Goal: Transaction & Acquisition: Purchase product/service

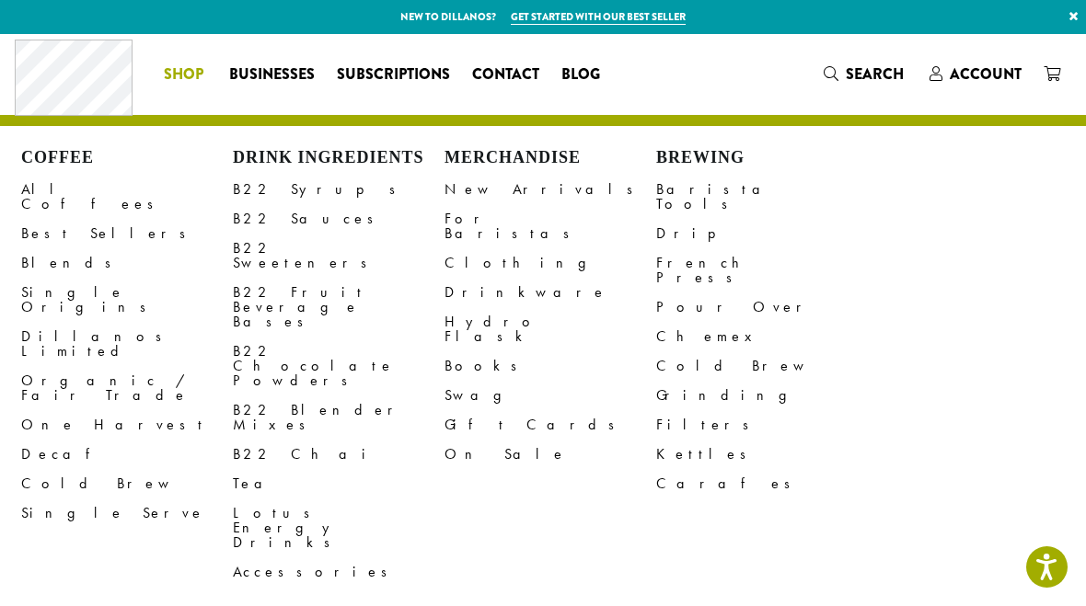
click at [50, 190] on link "All Coffees" at bounding box center [127, 197] width 212 height 44
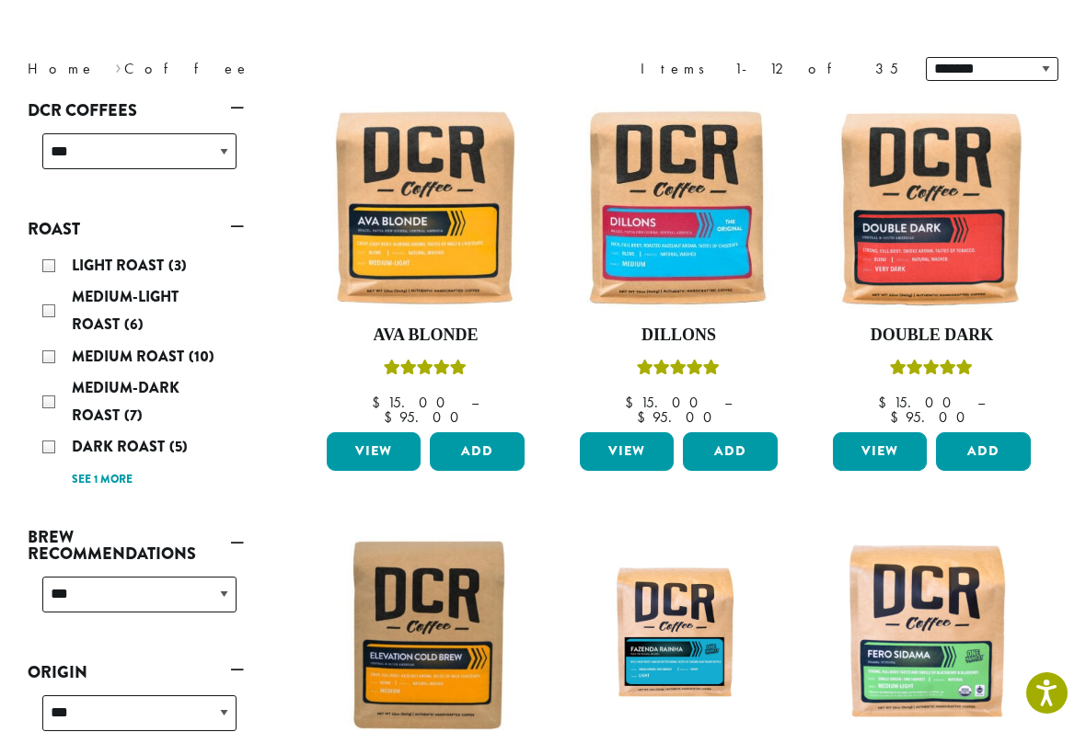
scroll to position [221, 0]
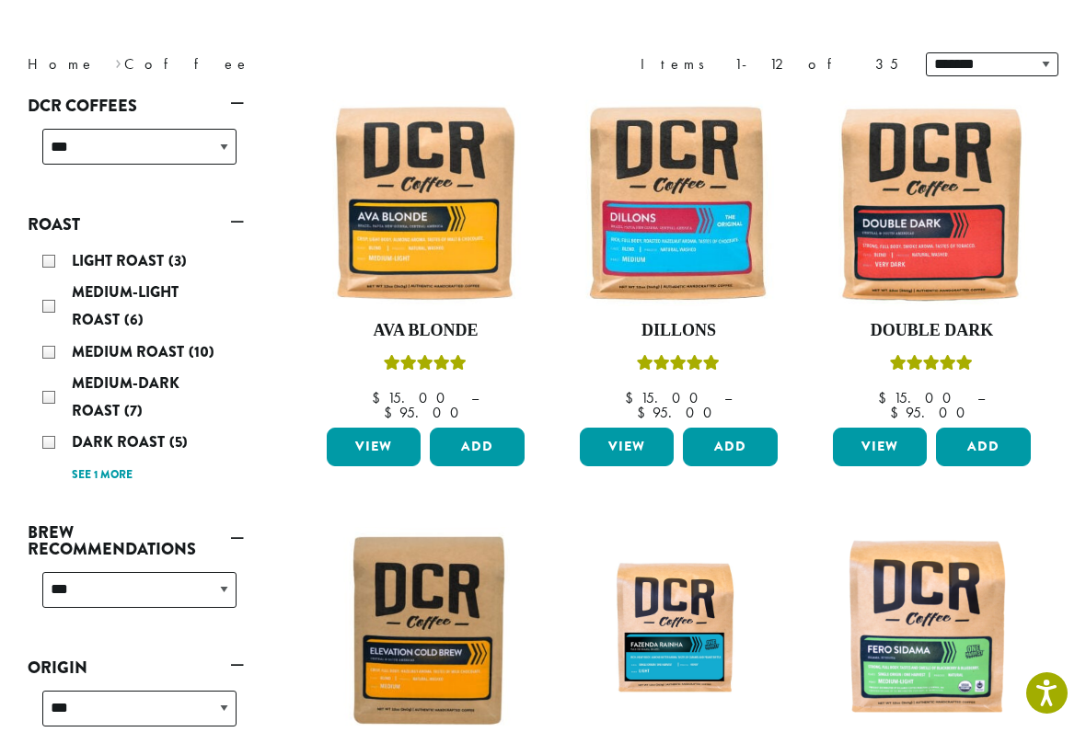
click at [98, 475] on link "See 1 more" at bounding box center [102, 476] width 61 height 18
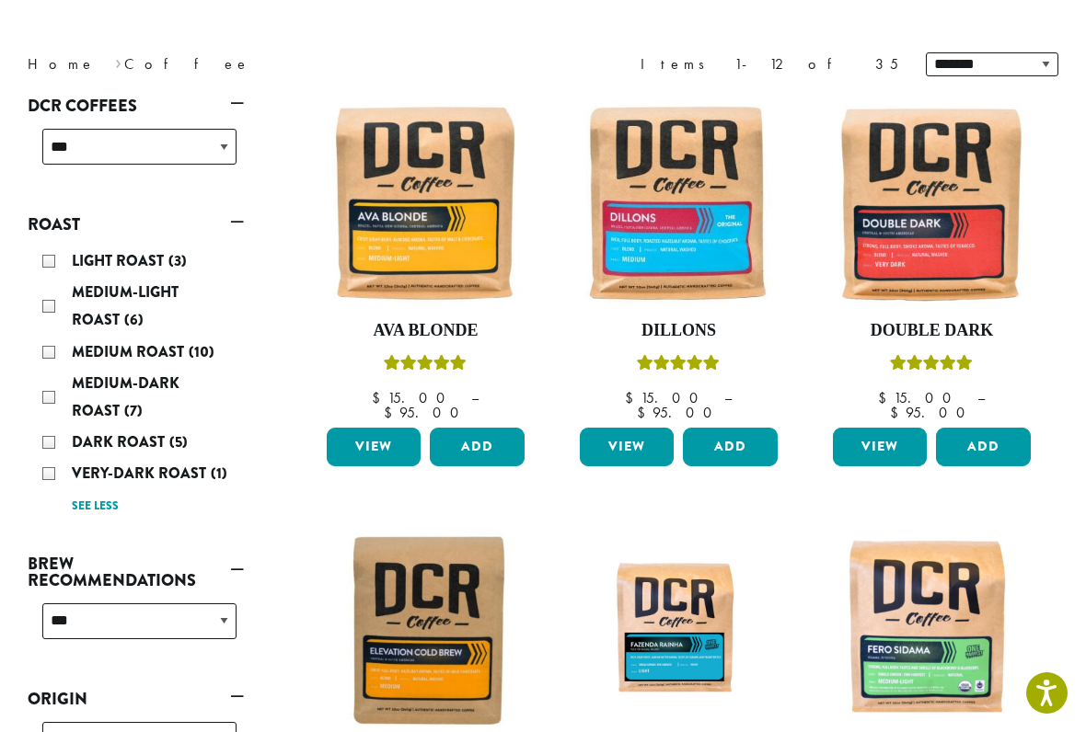
click at [47, 467] on div "Very-Dark Roast (1)" at bounding box center [139, 474] width 194 height 28
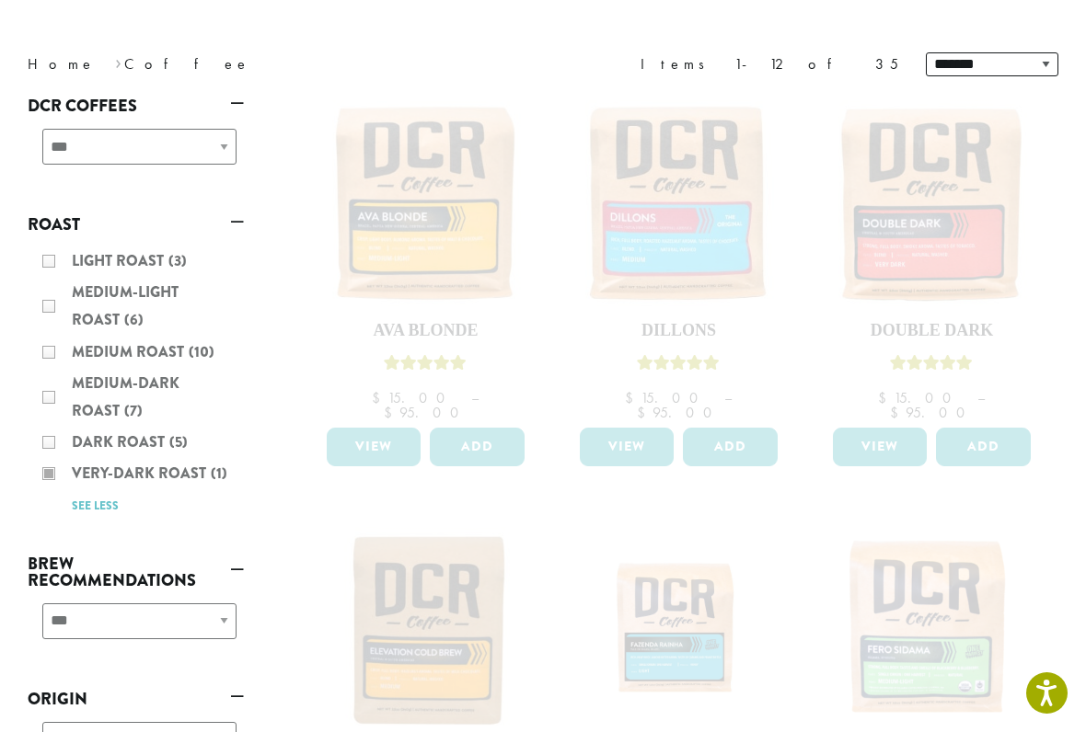
click at [53, 433] on div "Light Roast (3) Medium-Light Roast (6) Medium Roast (10) Medium-Dark Roast (7) …" at bounding box center [136, 383] width 216 height 286
click at [47, 425] on div "Light Roast (3) Medium-Light Roast (6) Medium Roast (10) Medium-Dark Roast (7) …" at bounding box center [136, 383] width 216 height 286
click at [52, 444] on div "Light Roast (3) Medium-Light Roast (6) Medium Roast (10) Medium-Dark Roast (7) …" at bounding box center [136, 383] width 216 height 286
click at [55, 444] on div "Light Roast (3) Medium-Light Roast (6) Medium Roast (10) Medium-Dark Roast (7) …" at bounding box center [136, 383] width 216 height 286
click at [69, 423] on div "Light Roast (3) Medium-Light Roast (6) Medium Roast (10) Medium-Dark Roast (7) …" at bounding box center [136, 383] width 216 height 286
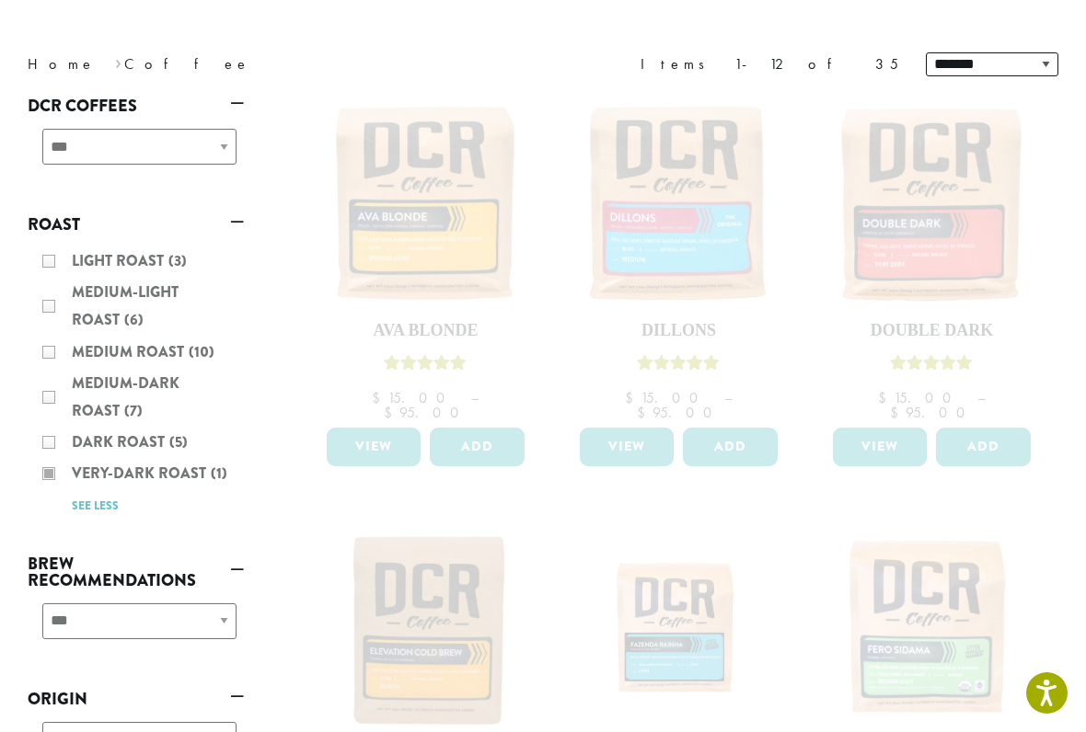
click at [60, 418] on div "Light Roast (3) Medium-Light Roast (6) Medium Roast (10) Medium-Dark Roast (7) …" at bounding box center [136, 383] width 216 height 286
click at [69, 429] on div "Light Roast (3) Medium-Light Roast (6) Medium Roast (10) Medium-Dark Roast (7) …" at bounding box center [136, 383] width 216 height 286
click at [93, 438] on div "Light Roast (3) Medium-Light Roast (6) Medium Roast (10) Medium-Dark Roast (7) …" at bounding box center [136, 383] width 216 height 286
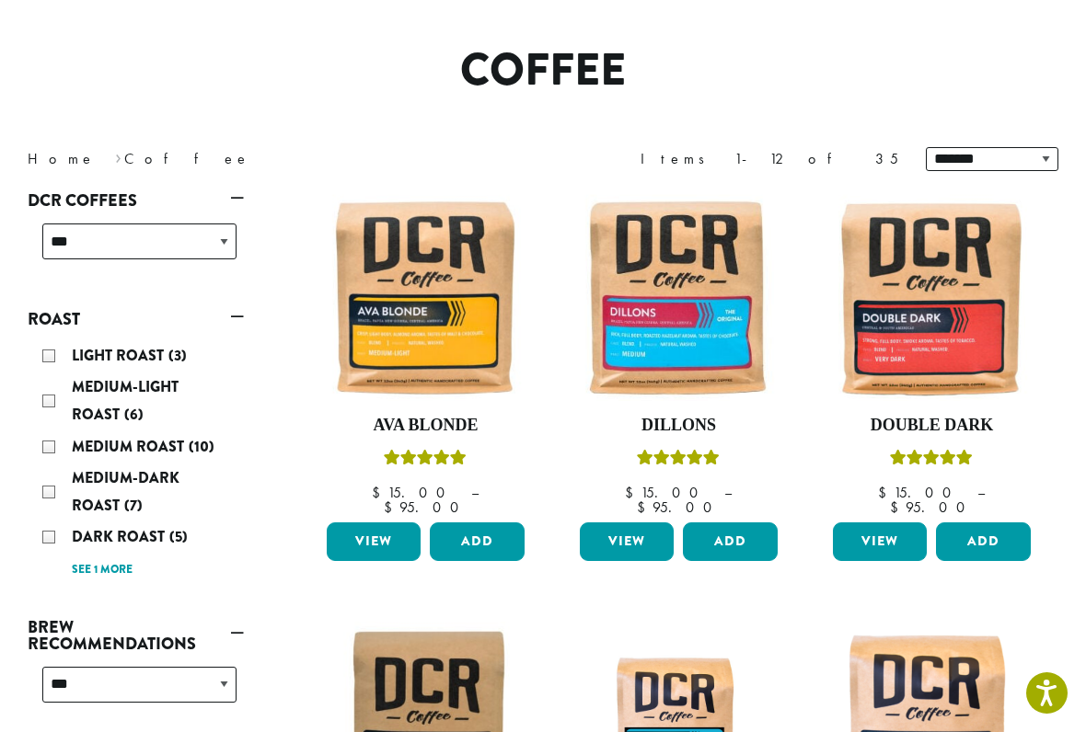
scroll to position [127, 0]
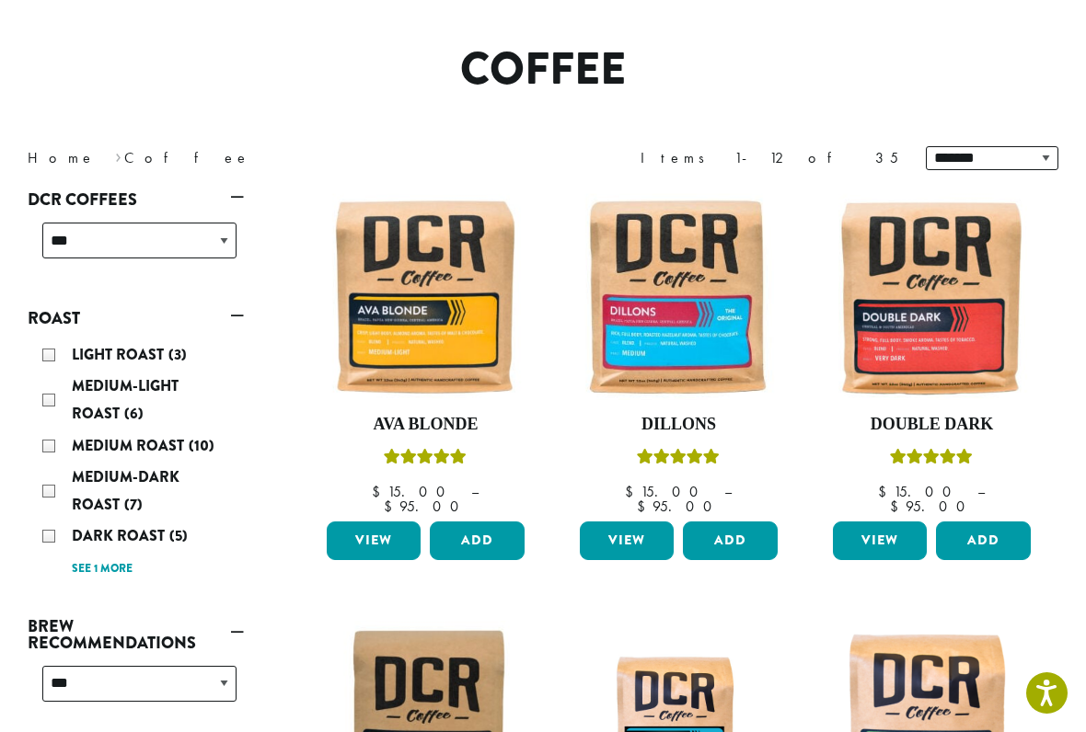
click at [52, 525] on div "Dark Roast (5)" at bounding box center [139, 537] width 194 height 28
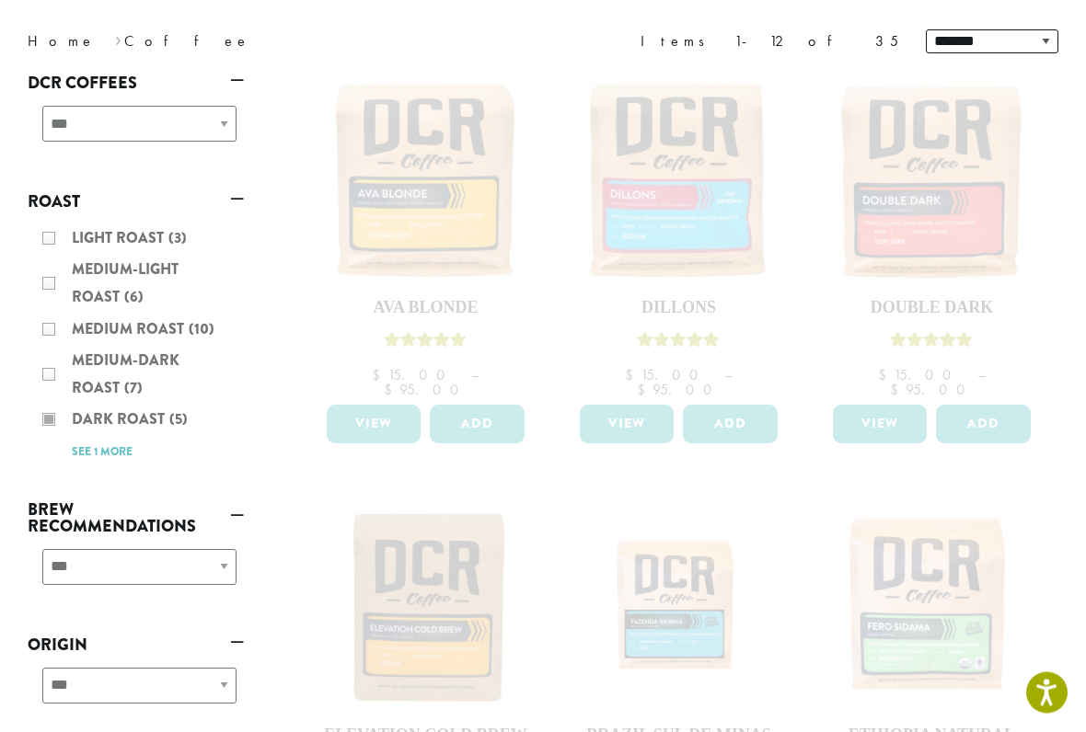
scroll to position [252, 0]
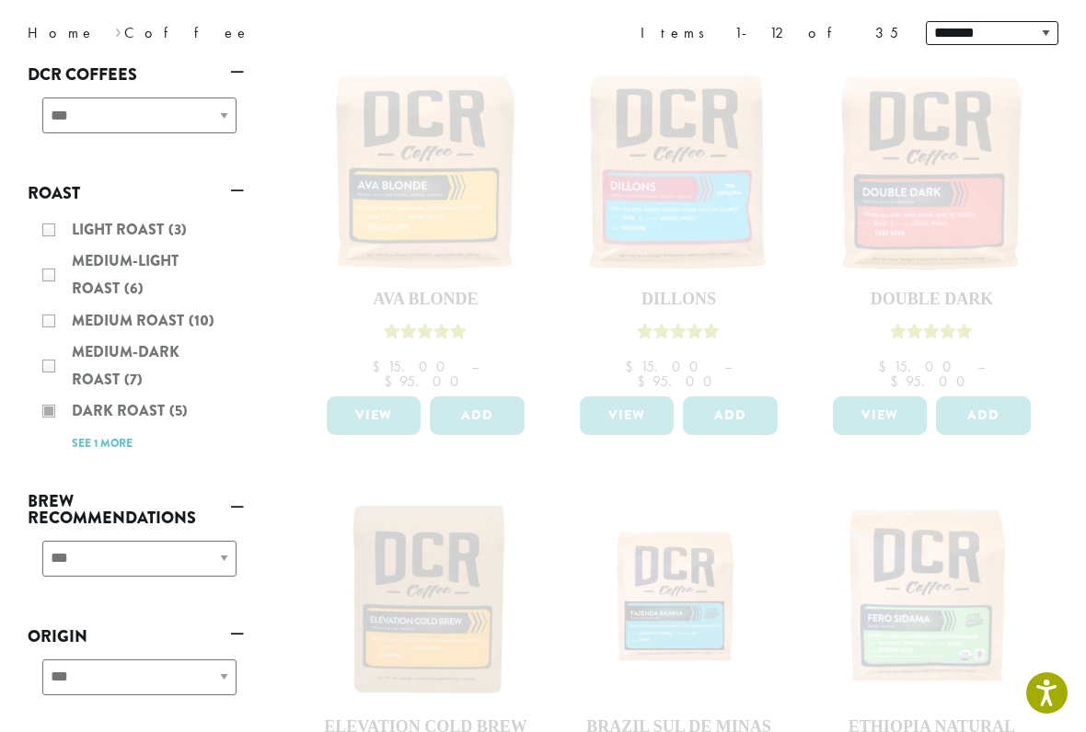
click at [92, 435] on div "Light Roast (3) Medium-Light Roast (6) Medium Roast (10) Medium-Dark Roast (7) …" at bounding box center [136, 336] width 216 height 255
click at [82, 444] on div "Light Roast (3) Medium-Light Roast (6) Medium Roast (10) Medium-Dark Roast (7) …" at bounding box center [136, 336] width 216 height 255
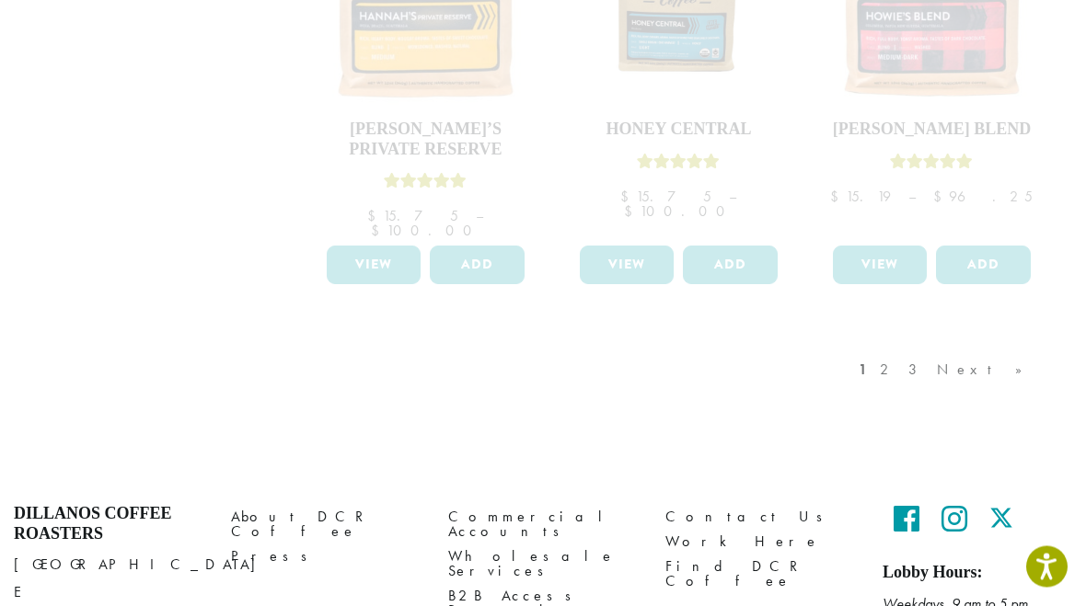
scroll to position [1762, 0]
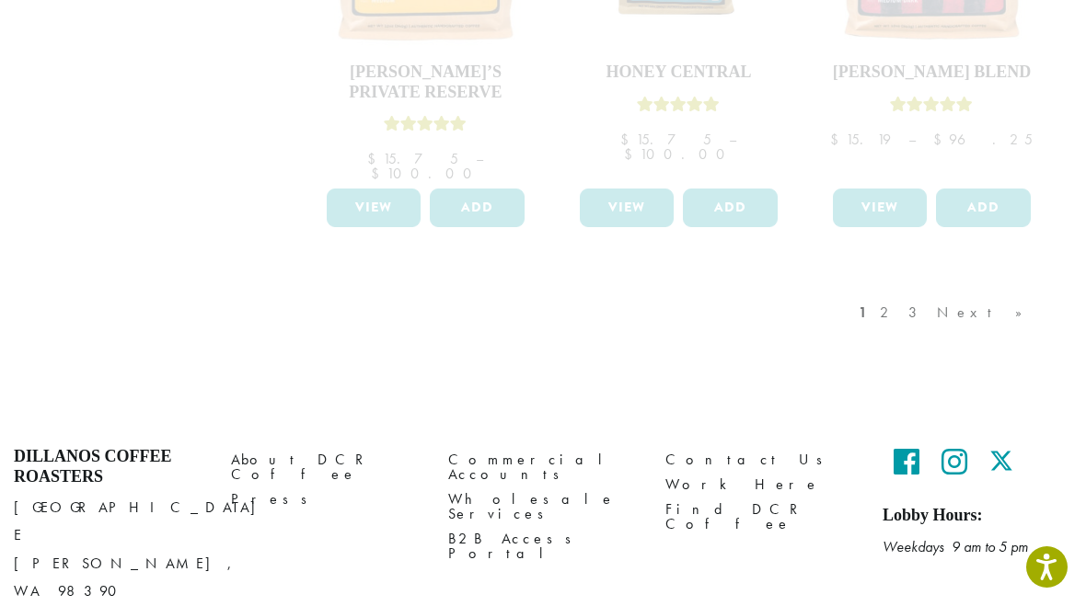
click at [936, 288] on div "1 2 3 Next »" at bounding box center [950, 331] width 190 height 86
click at [959, 288] on div "1 2 3 Next »" at bounding box center [950, 331] width 190 height 86
click at [957, 288] on div "1 2 3 Next »" at bounding box center [950, 331] width 190 height 86
click at [980, 288] on div "1 2 3 Next »" at bounding box center [950, 331] width 190 height 86
click at [1007, 288] on div "1 2 3 Next »" at bounding box center [950, 331] width 190 height 86
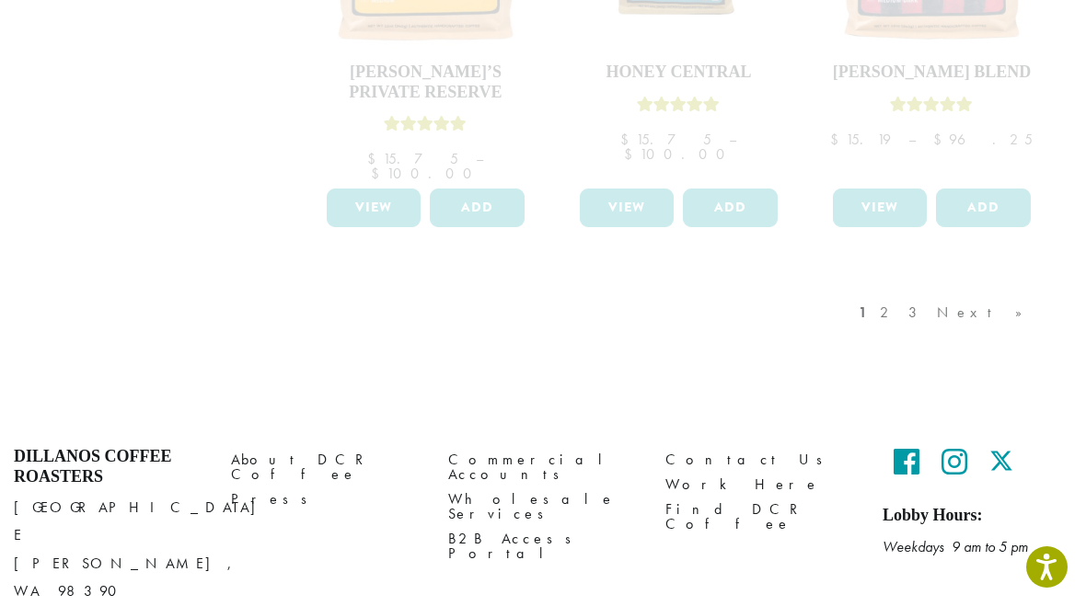
click at [1040, 288] on div "1 2 3 Next »" at bounding box center [950, 331] width 190 height 86
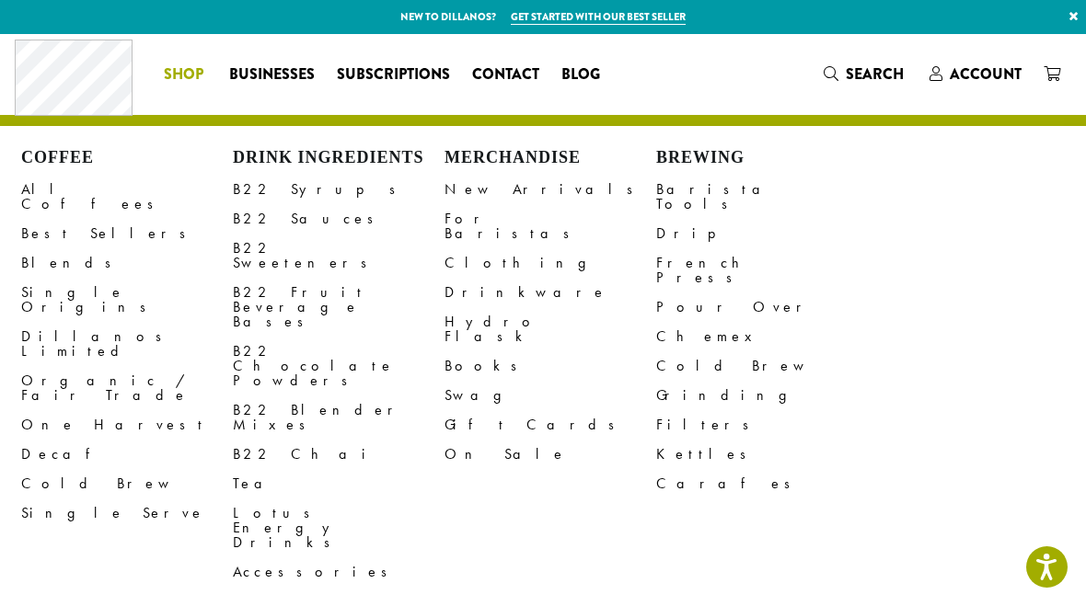
click at [47, 184] on link "All Coffees" at bounding box center [127, 197] width 212 height 44
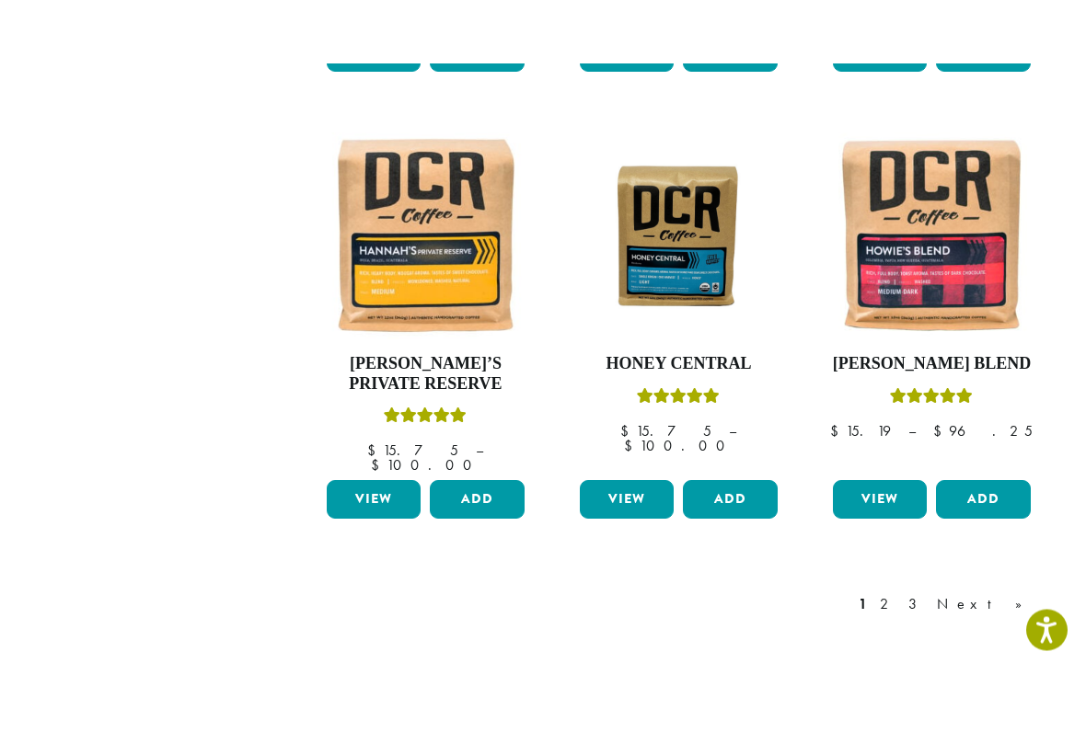
scroll to position [1590, 0]
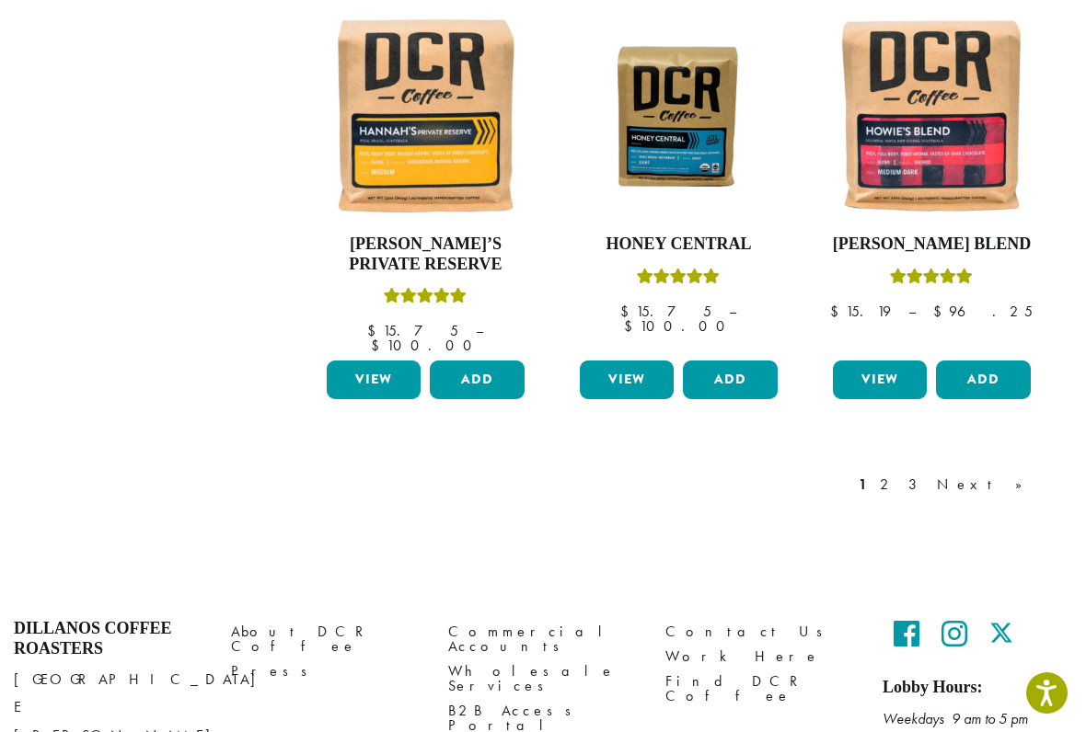
click at [899, 474] on link "2" at bounding box center [887, 485] width 23 height 22
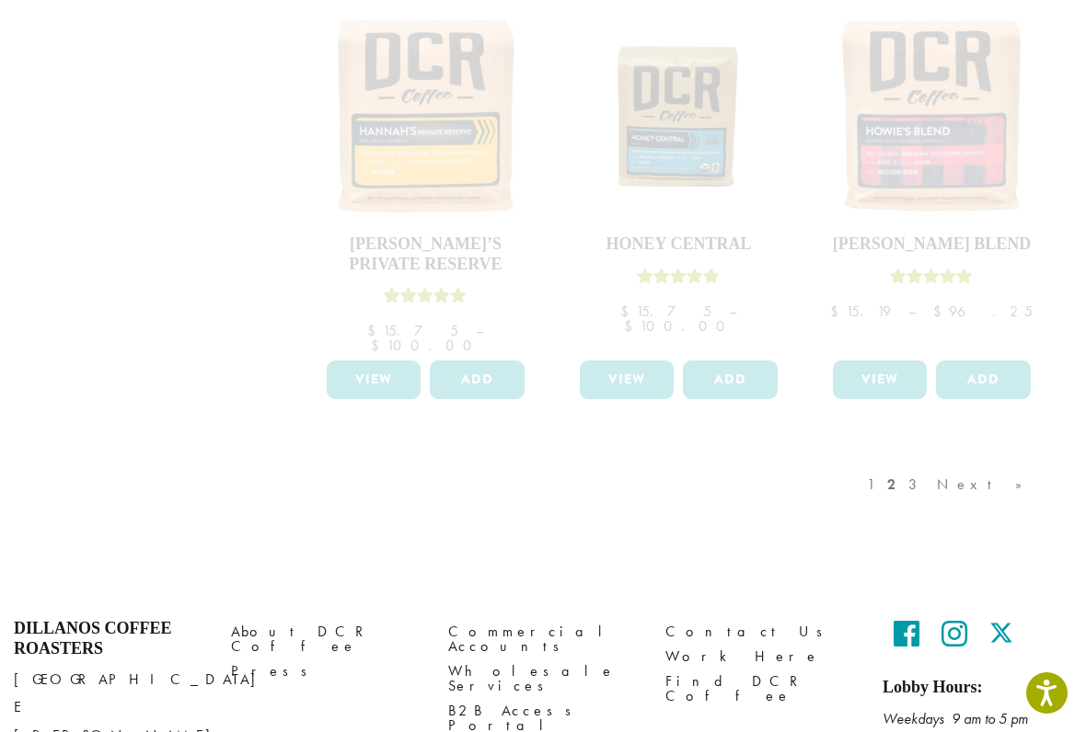
click at [985, 460] on div "1 2 3 Next »" at bounding box center [953, 503] width 181 height 86
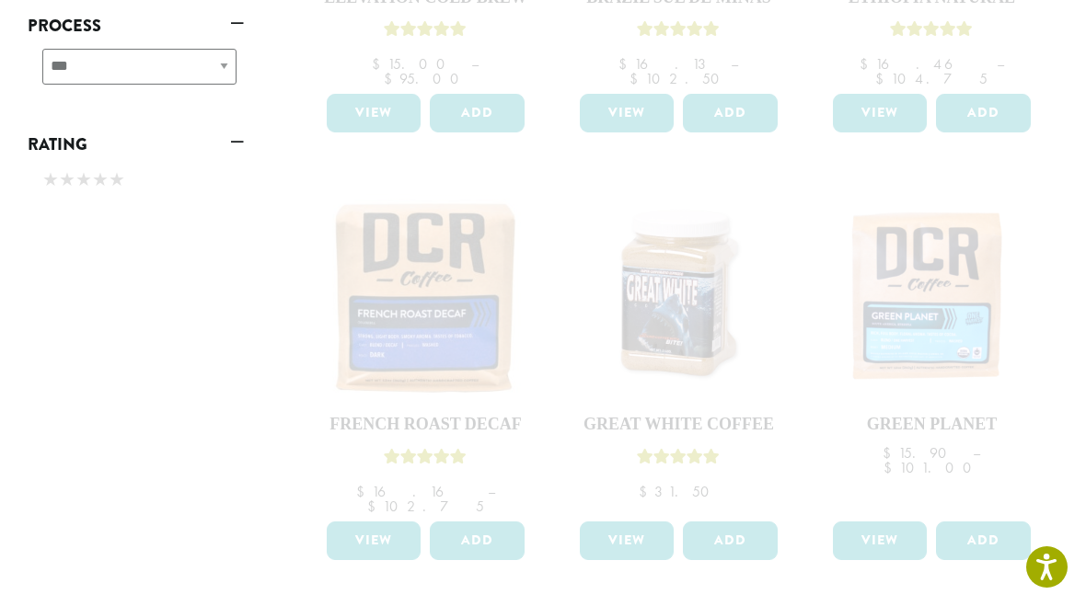
scroll to position [964, 0]
